Goal: Transaction & Acquisition: Obtain resource

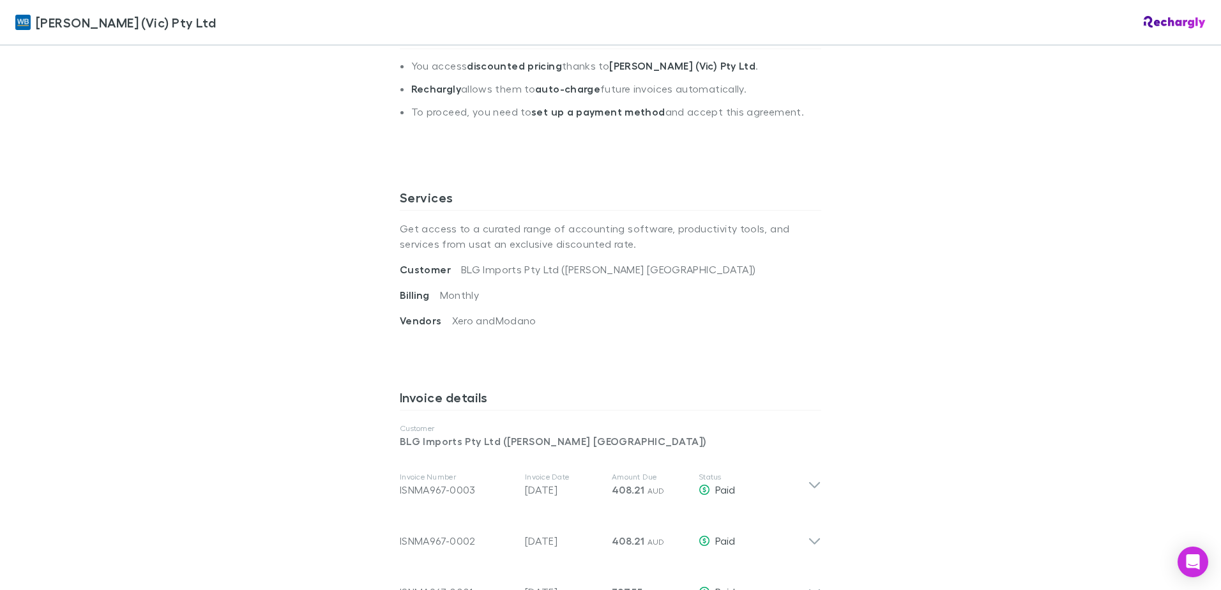
scroll to position [447, 0]
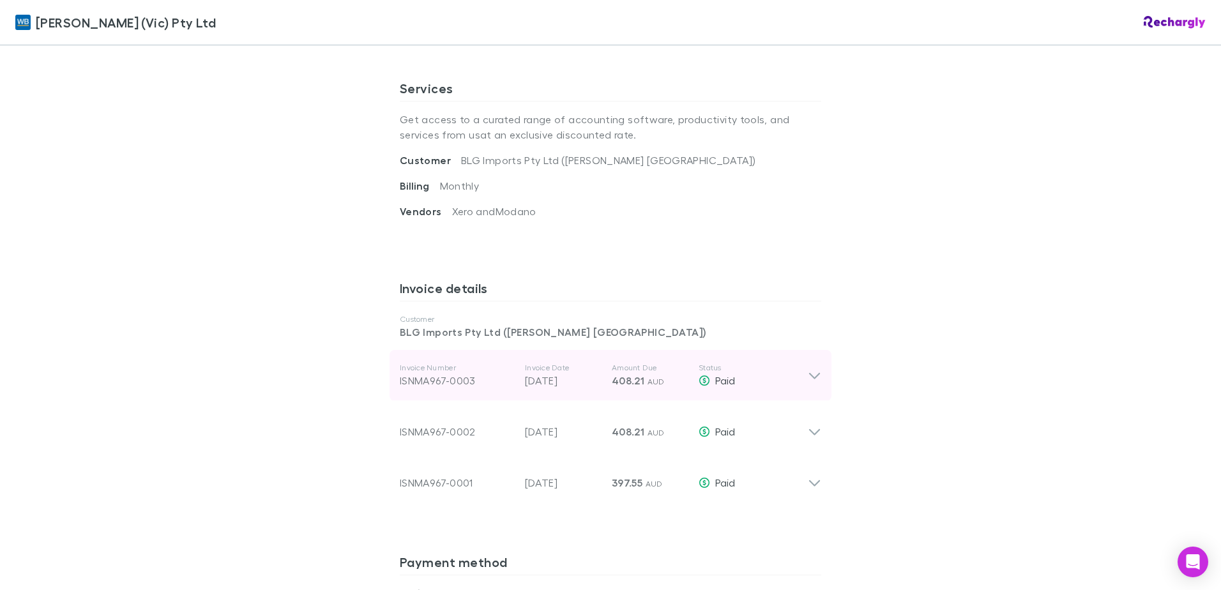
click at [812, 378] on icon at bounding box center [814, 375] width 13 height 15
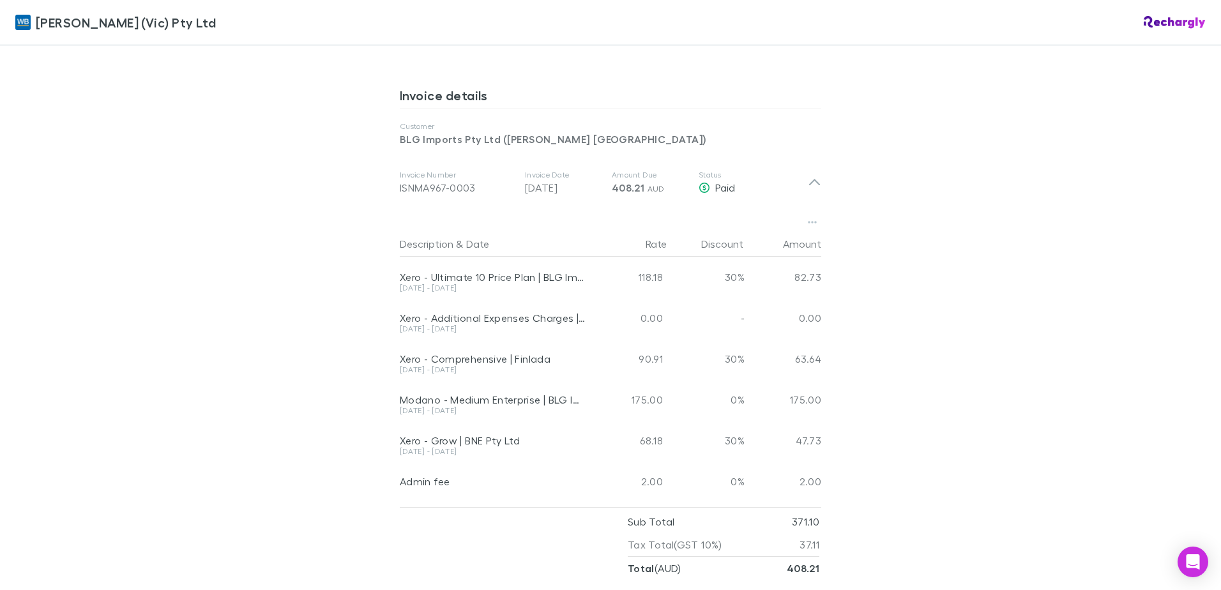
scroll to position [639, 0]
click at [808, 225] on icon "button" at bounding box center [812, 223] width 9 height 10
click at [693, 247] on p "Download PDF" at bounding box center [728, 248] width 155 height 15
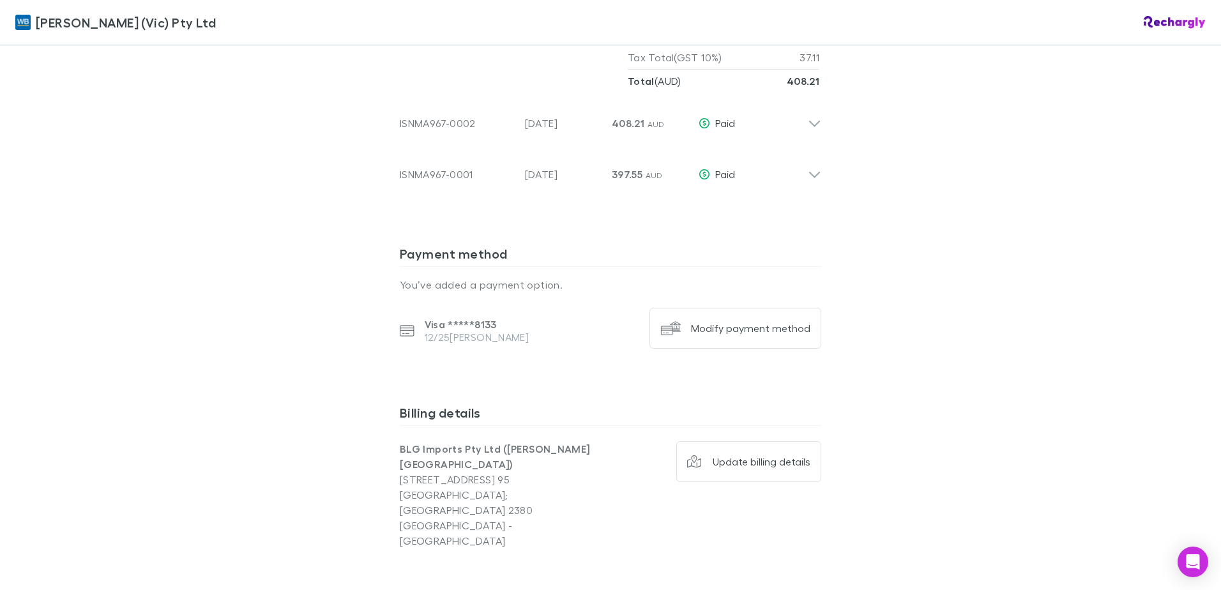
scroll to position [1213, 0]
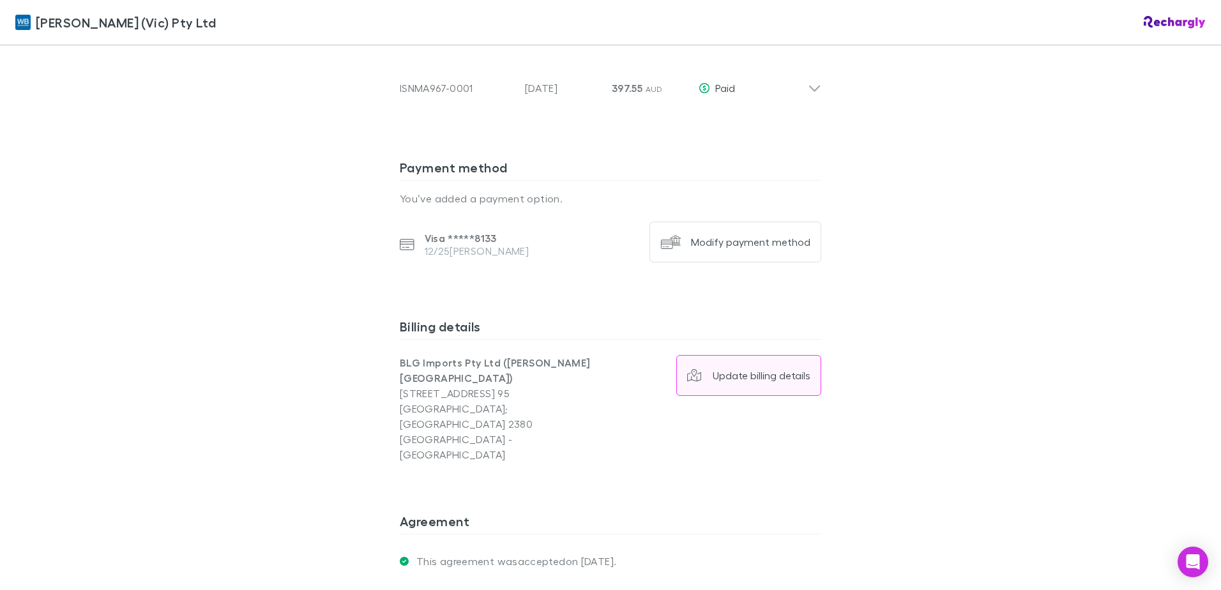
click at [752, 382] on div "Update billing details" at bounding box center [762, 375] width 98 height 13
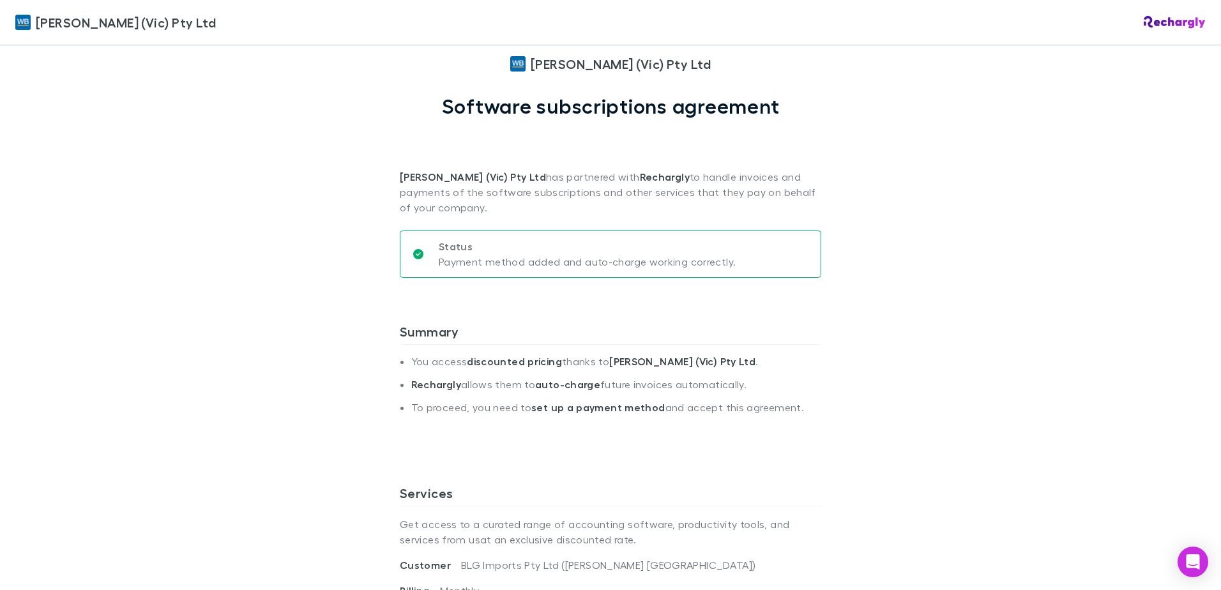
scroll to position [0, 0]
